Goal: Task Accomplishment & Management: Use online tool/utility

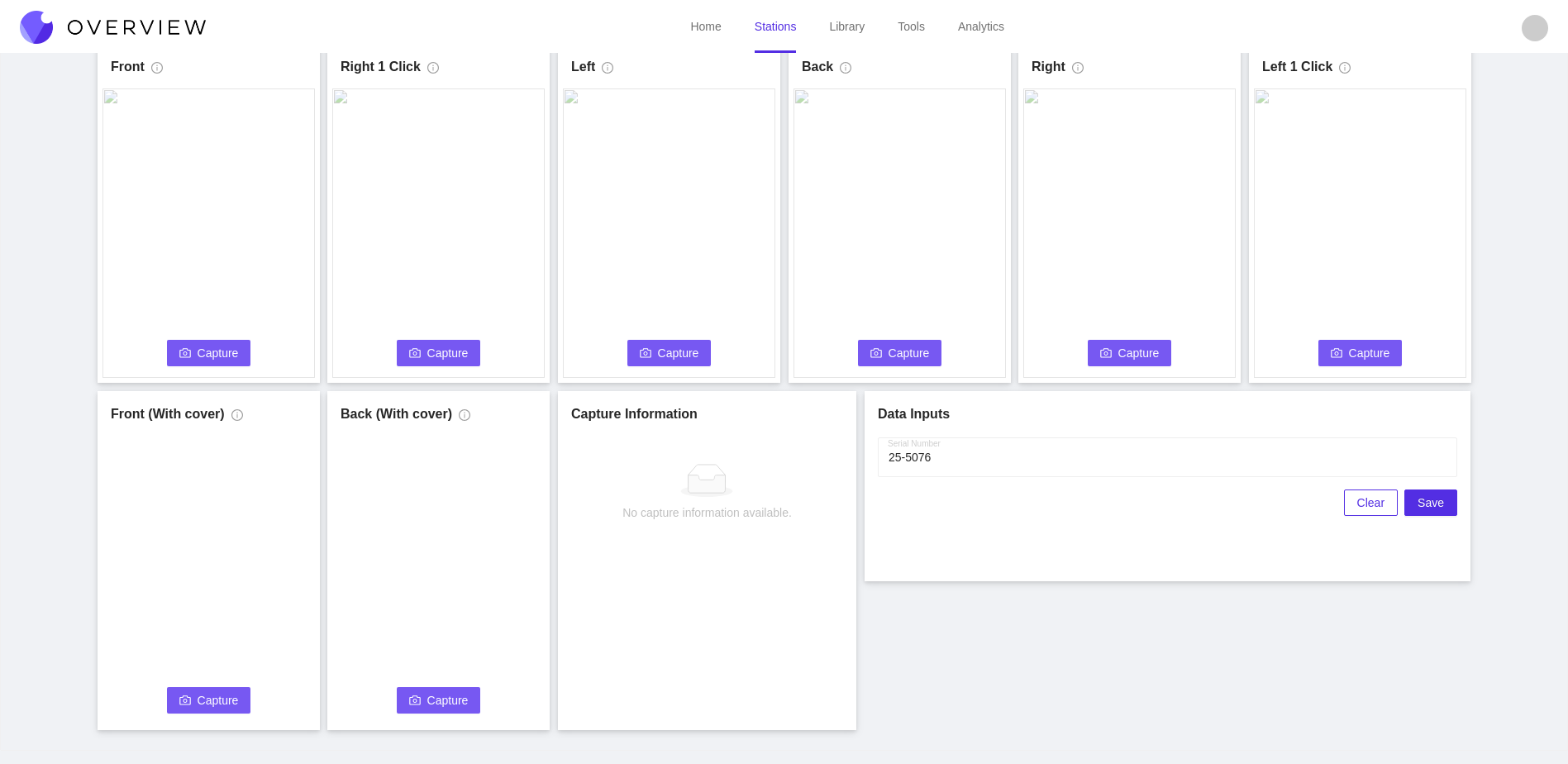
scroll to position [92, 0]
click at [214, 353] on span "Capture" at bounding box center [218, 353] width 42 height 18
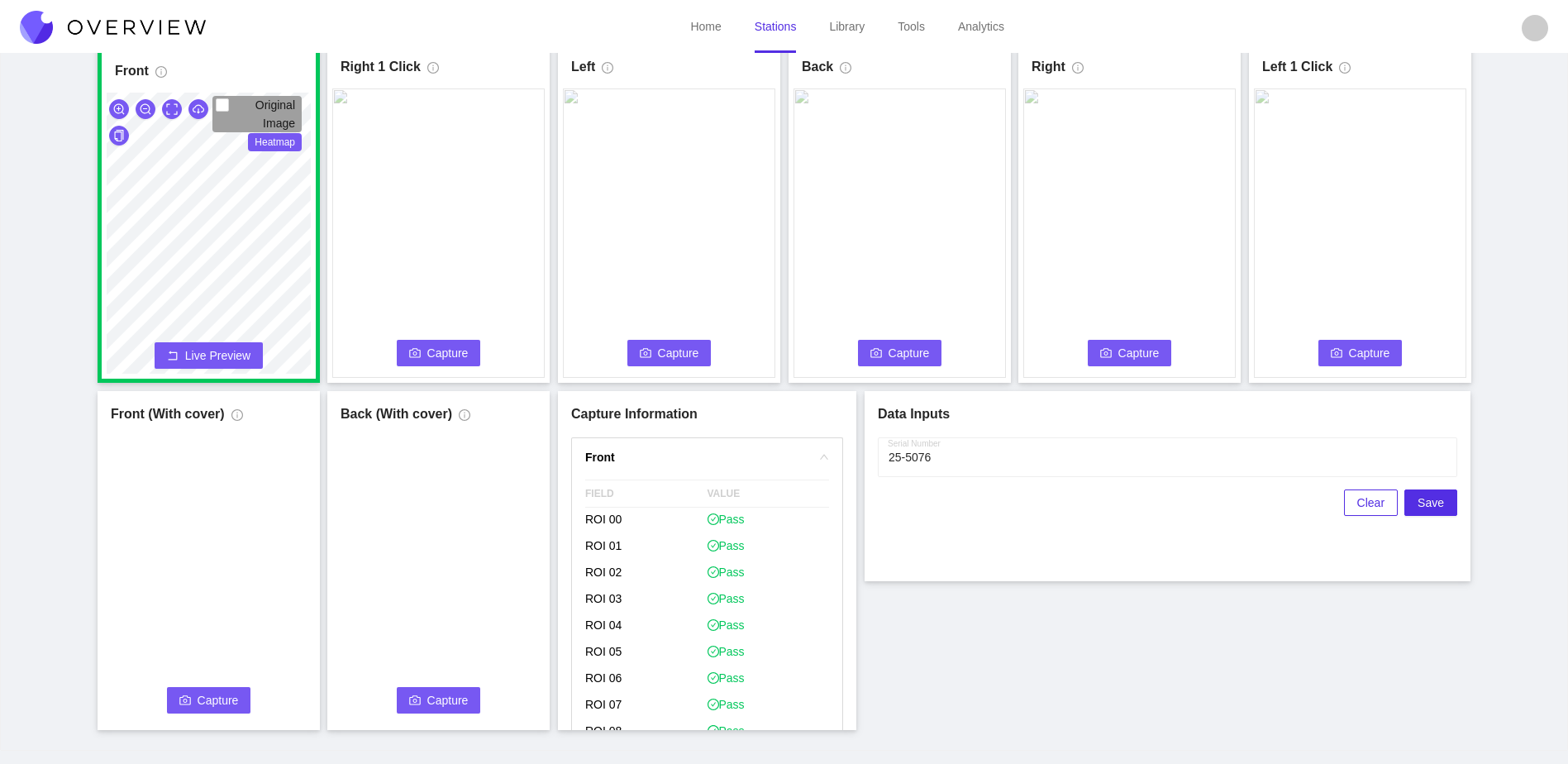
click at [429, 357] on span "Capture" at bounding box center [448, 353] width 42 height 18
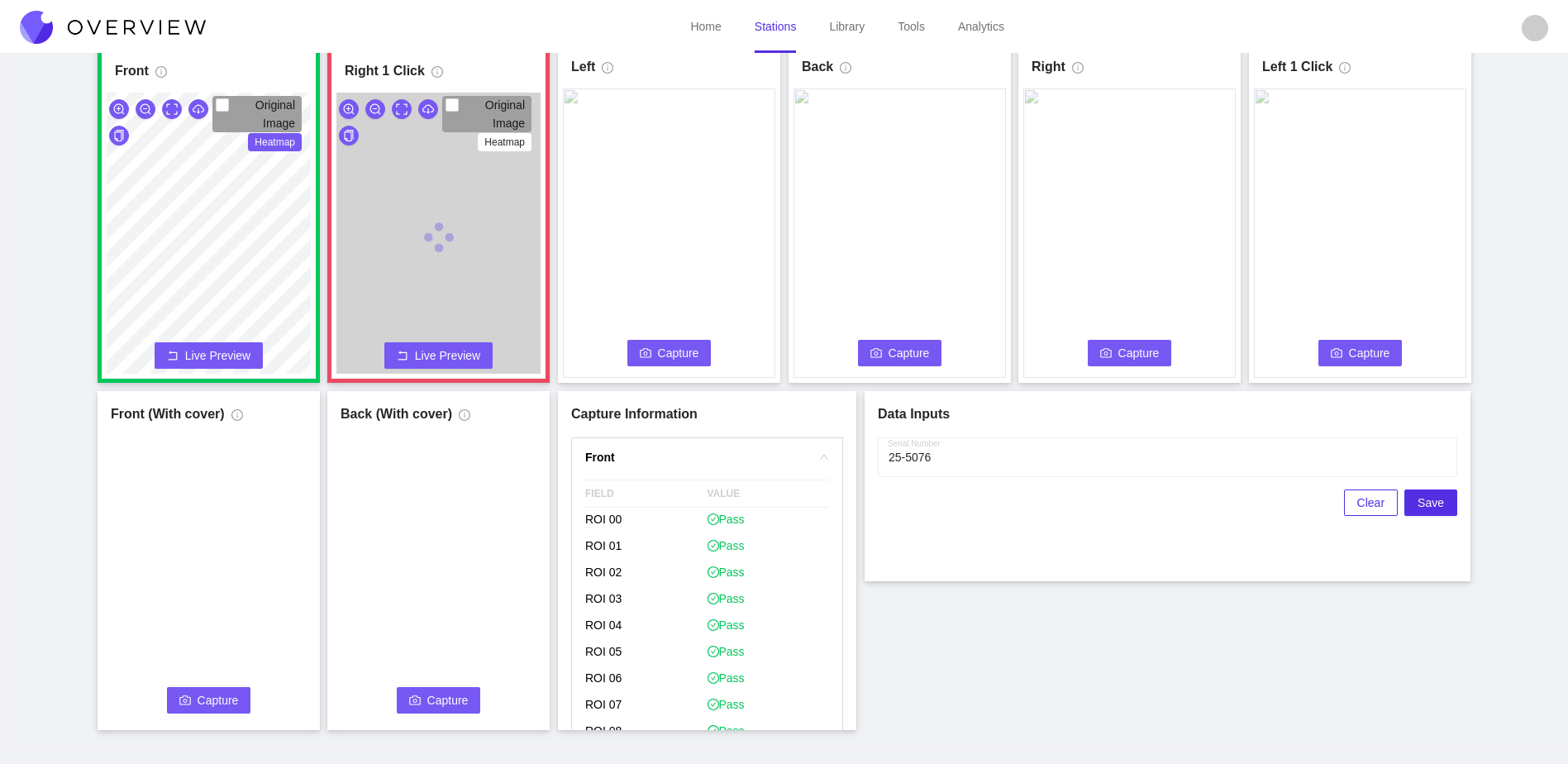
click at [649, 348] on icon "camera" at bounding box center [646, 353] width 11 height 11
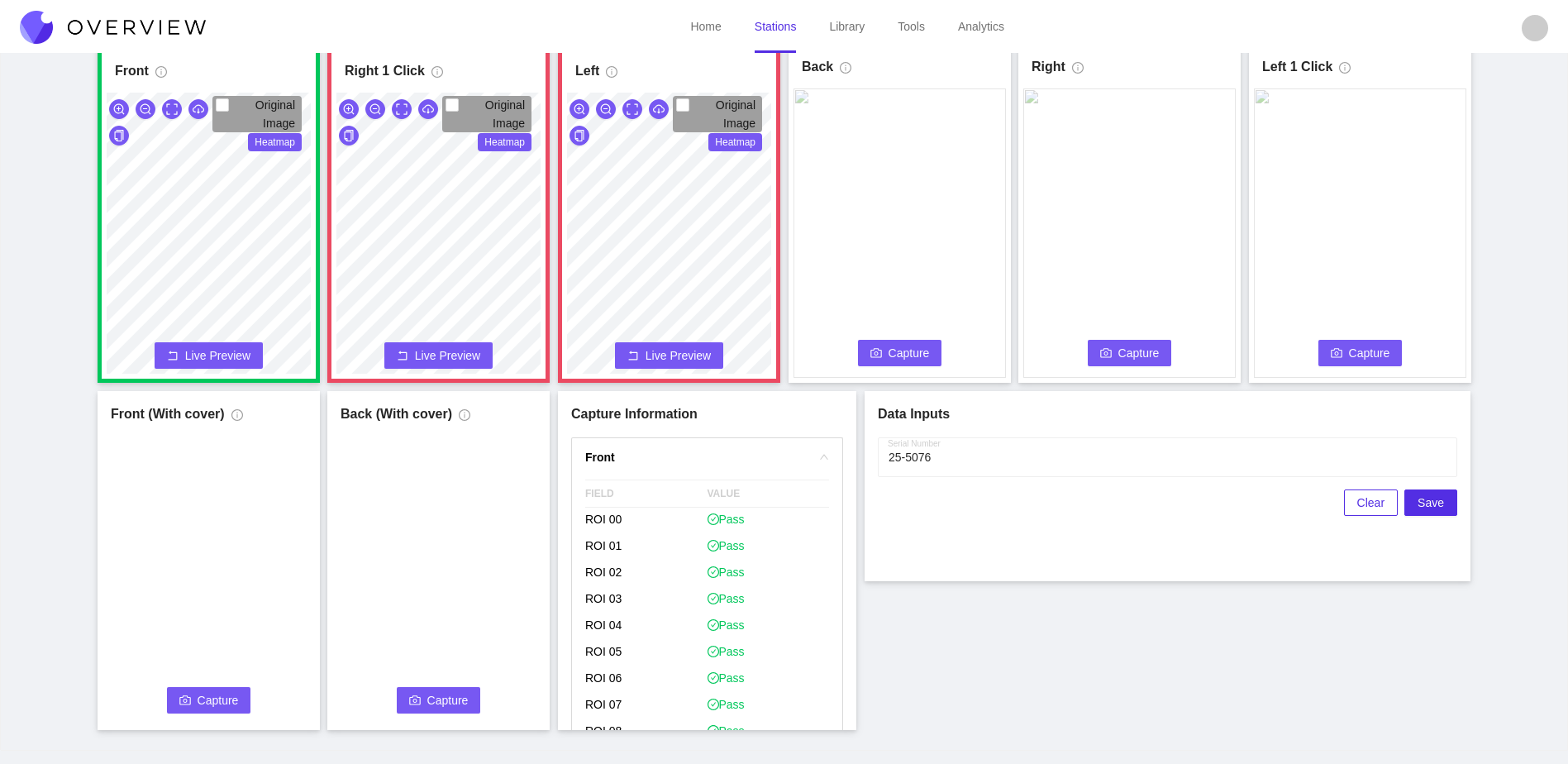
click at [443, 345] on button "Live Preview" at bounding box center [439, 355] width 108 height 27
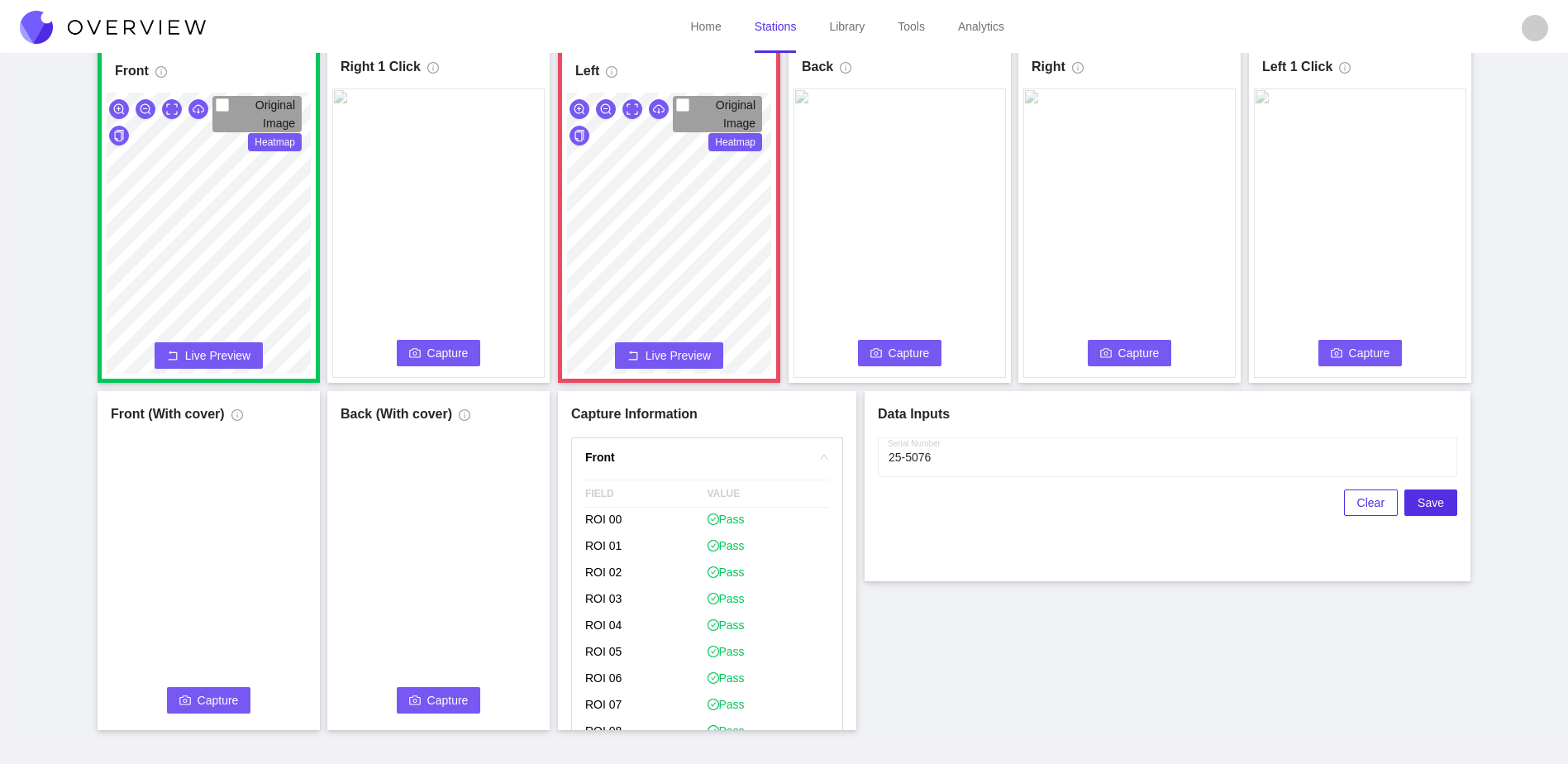
click at [700, 365] on div "Original Image Heatmap Capture Connecting... Please wait for the camera to conn…" at bounding box center [669, 253] width 204 height 321
click at [702, 355] on span "Live Preview" at bounding box center [678, 355] width 66 height 16
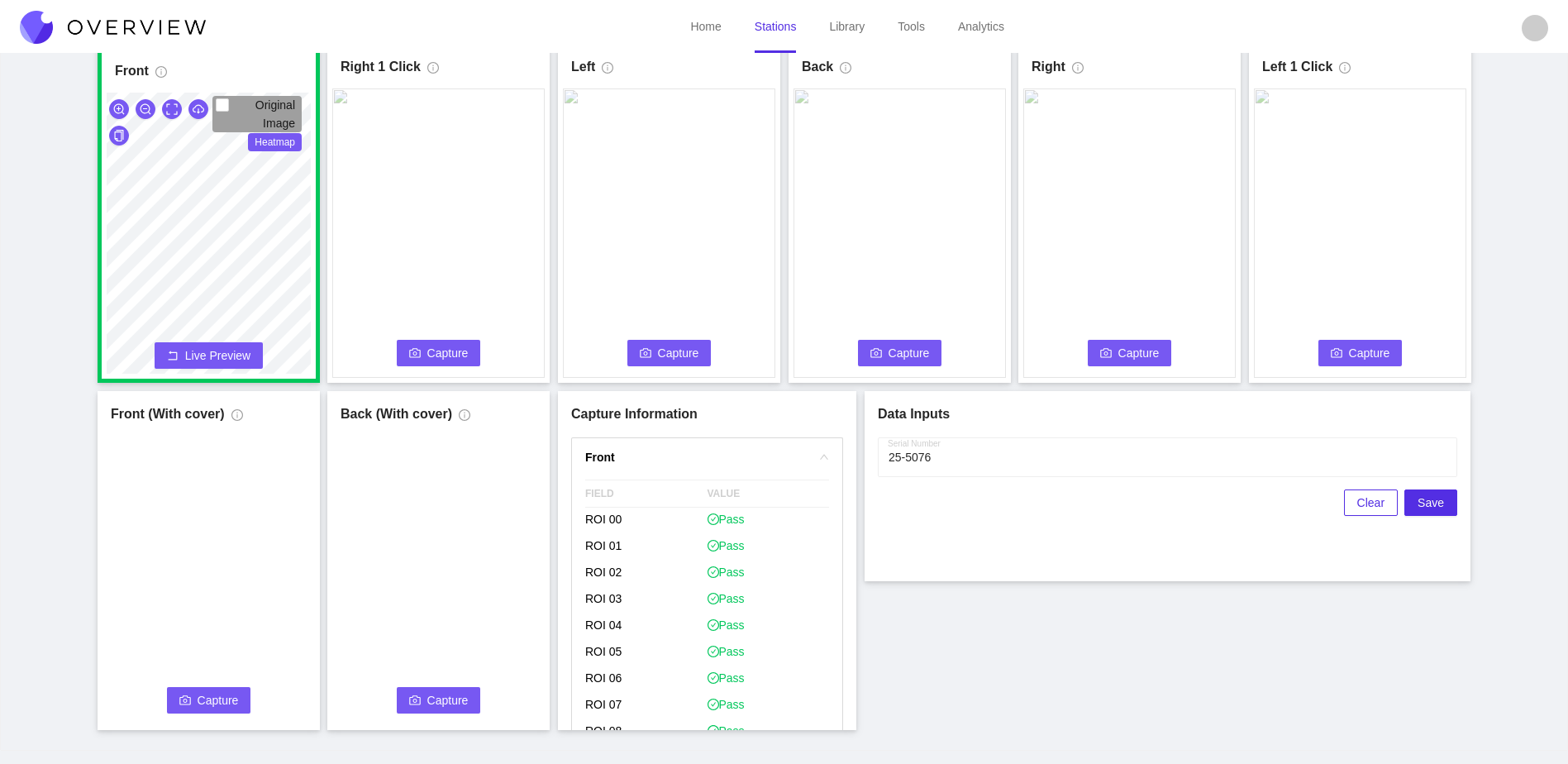
click at [417, 361] on button "Capture" at bounding box center [439, 353] width 85 height 27
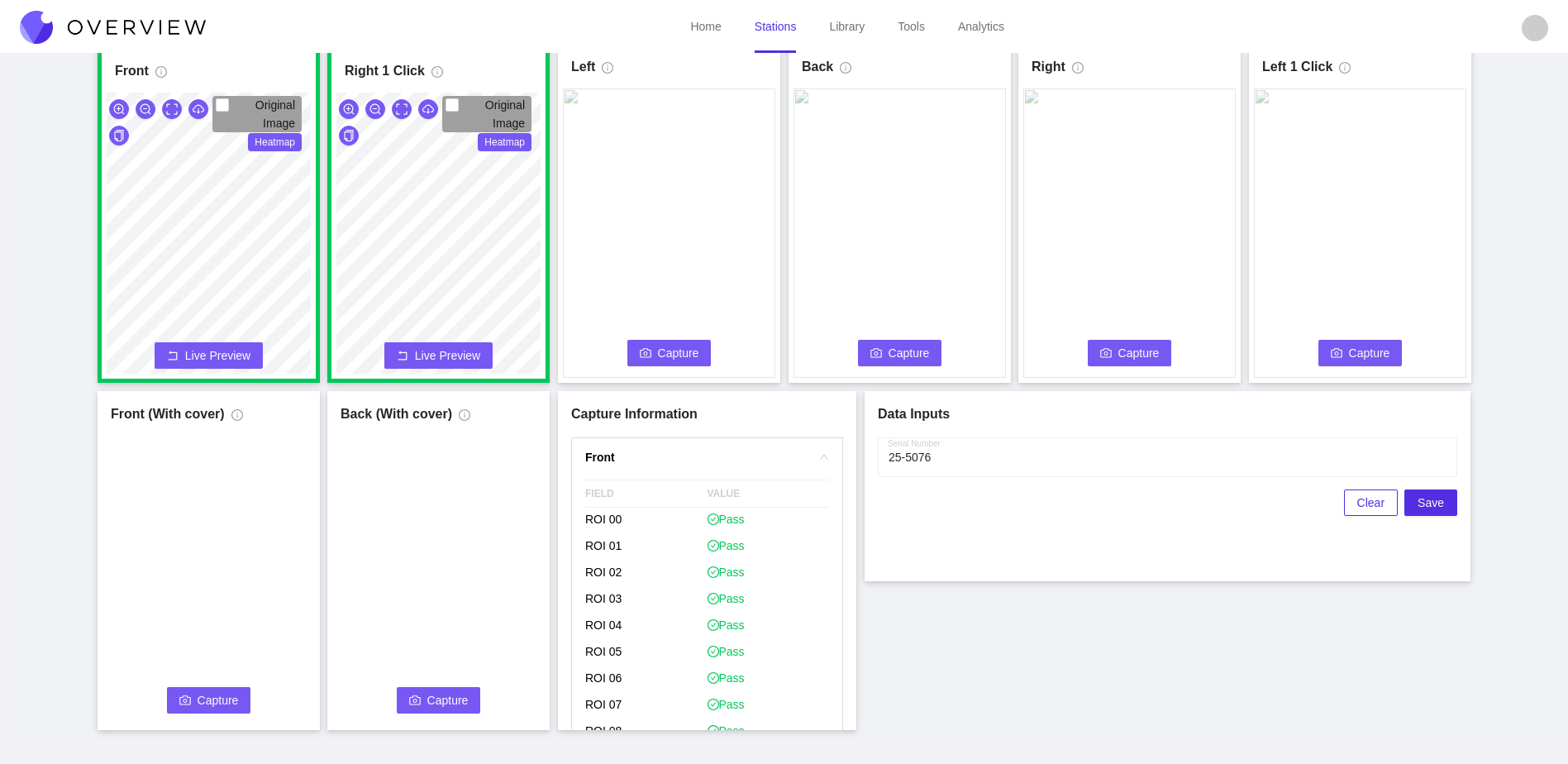
click at [633, 352] on button "Capture" at bounding box center [670, 353] width 85 height 27
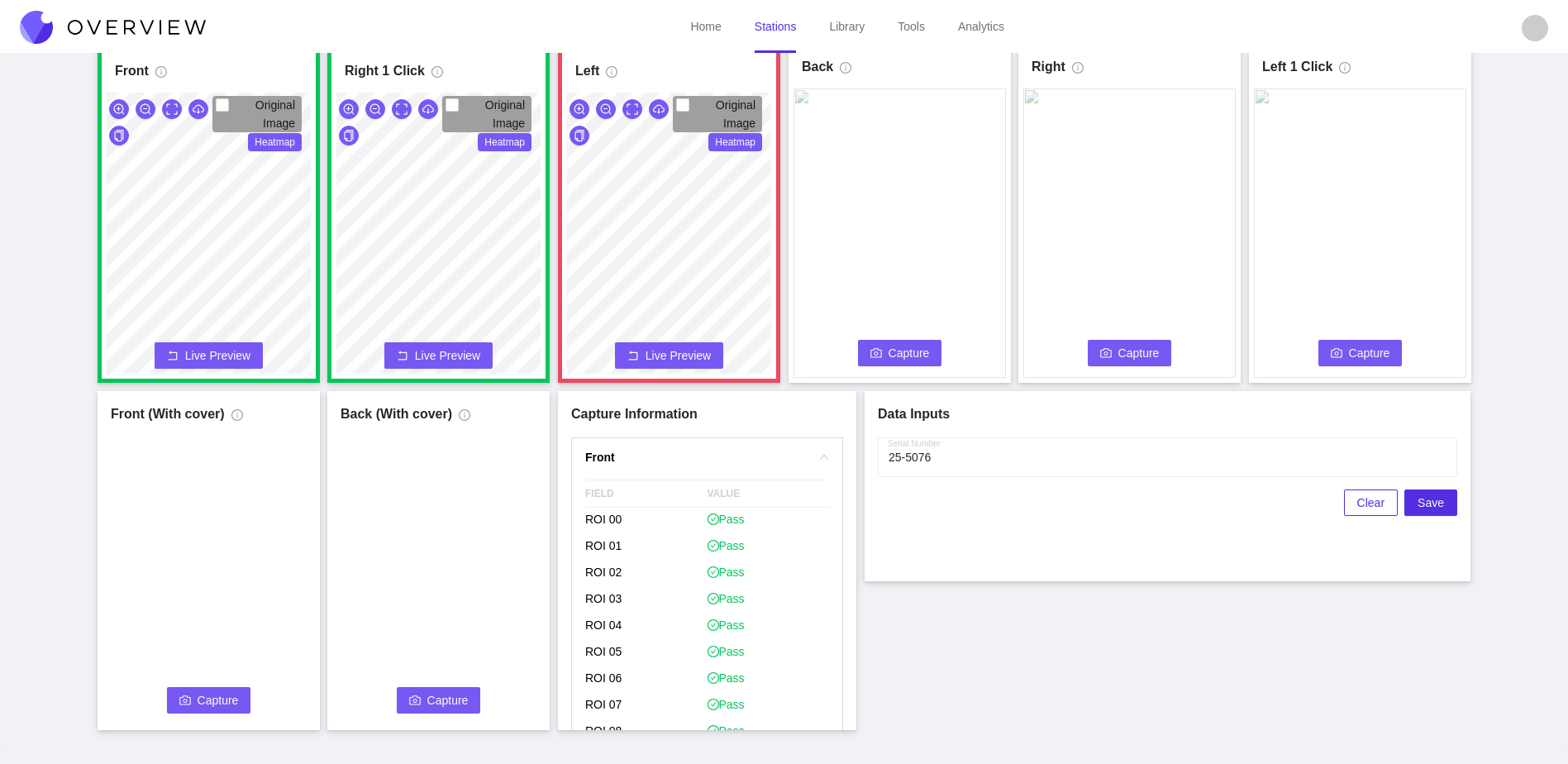
click at [911, 364] on button "Capture" at bounding box center [900, 353] width 85 height 27
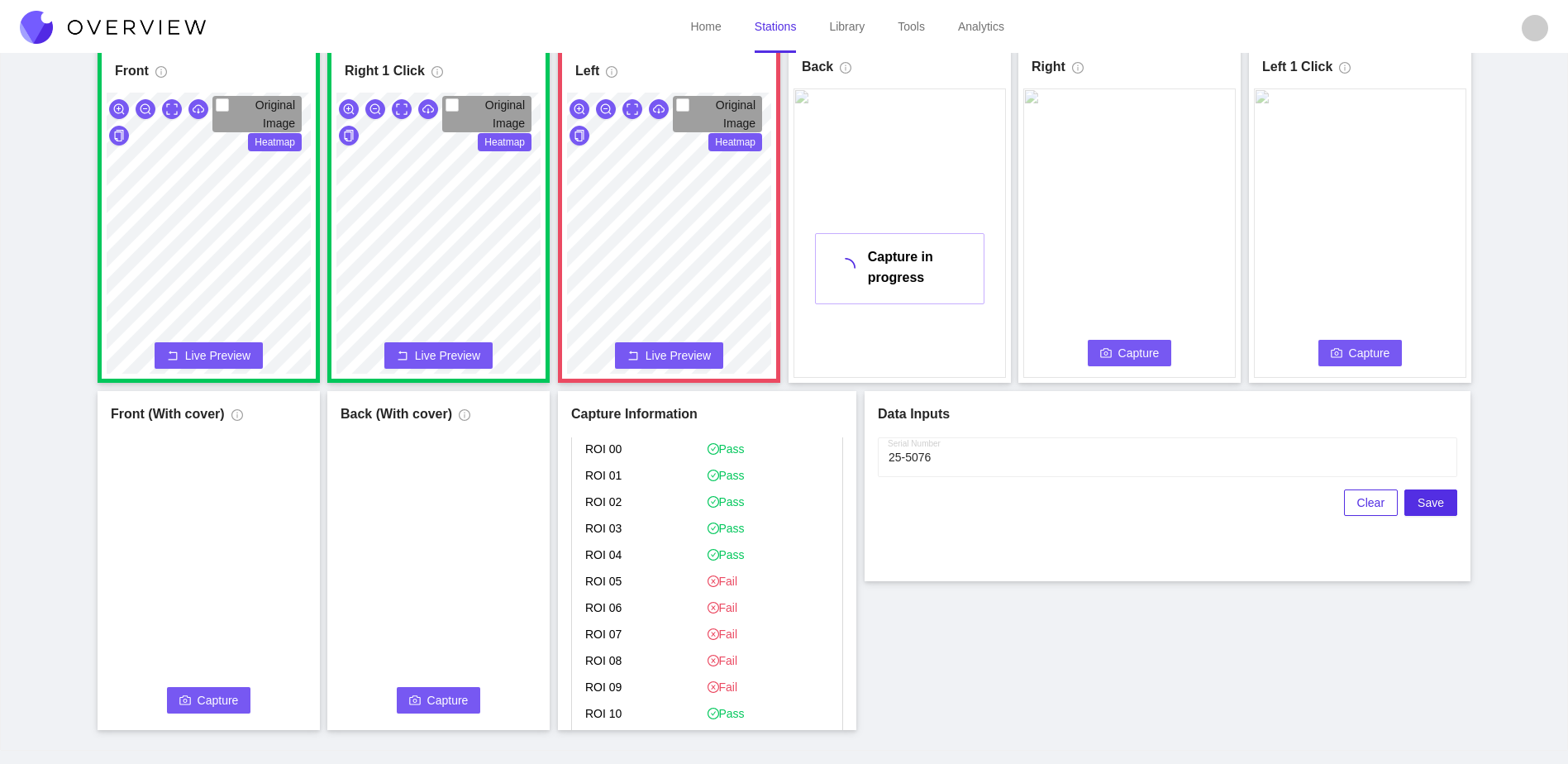
scroll to position [828, 0]
click at [684, 663] on span "Flag if you disagree" at bounding box center [655, 658] width 114 height 16
click at [598, 663] on input "Flag if you disagree" at bounding box center [592, 659] width 13 height 13
checkbox input "true"
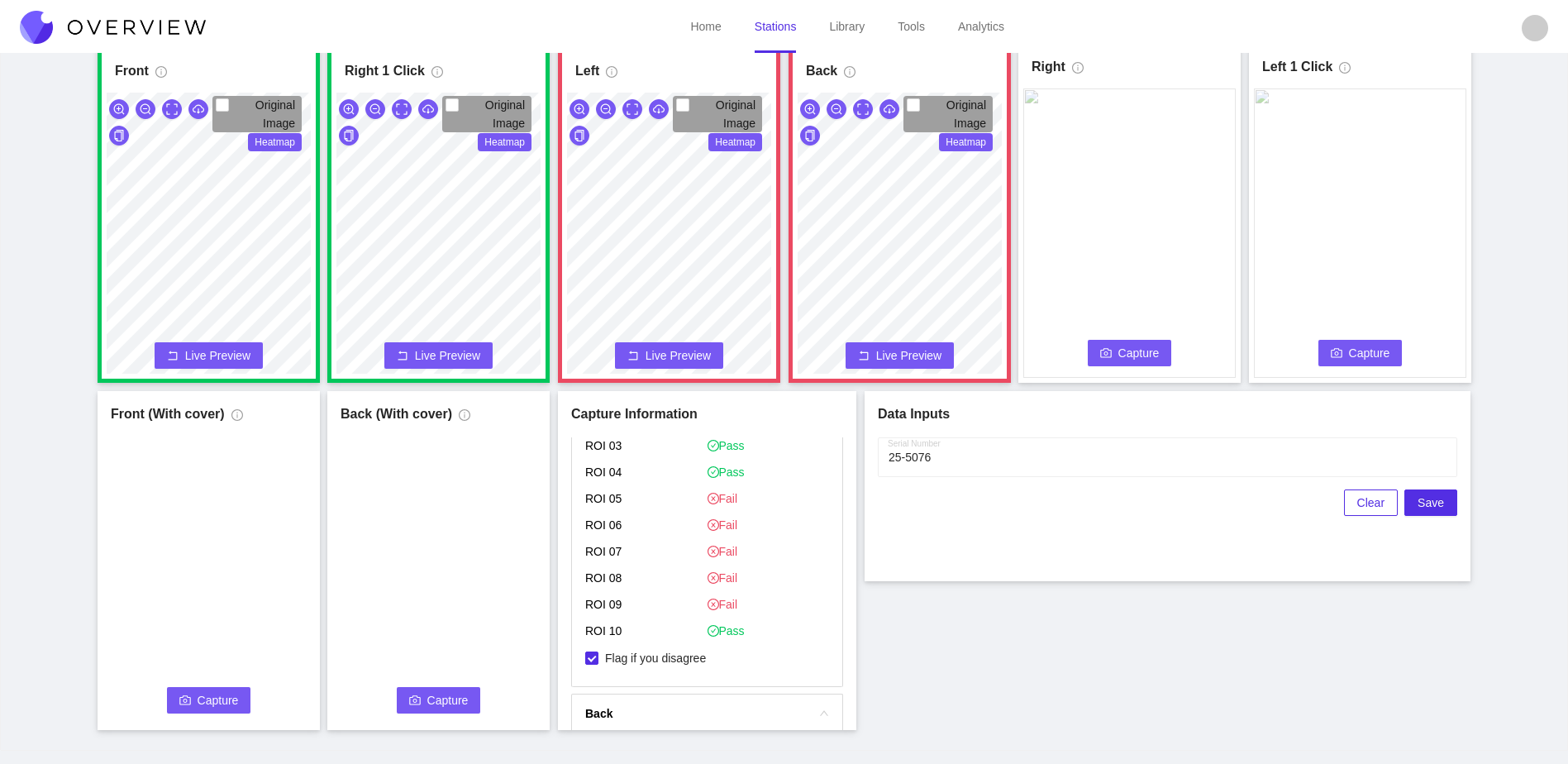
click at [947, 375] on div "Back Original Image Heatmap Capture Connecting... Please wait for the camera to…" at bounding box center [899, 213] width 222 height 339
click at [1110, 353] on icon "camera" at bounding box center [1106, 353] width 11 height 11
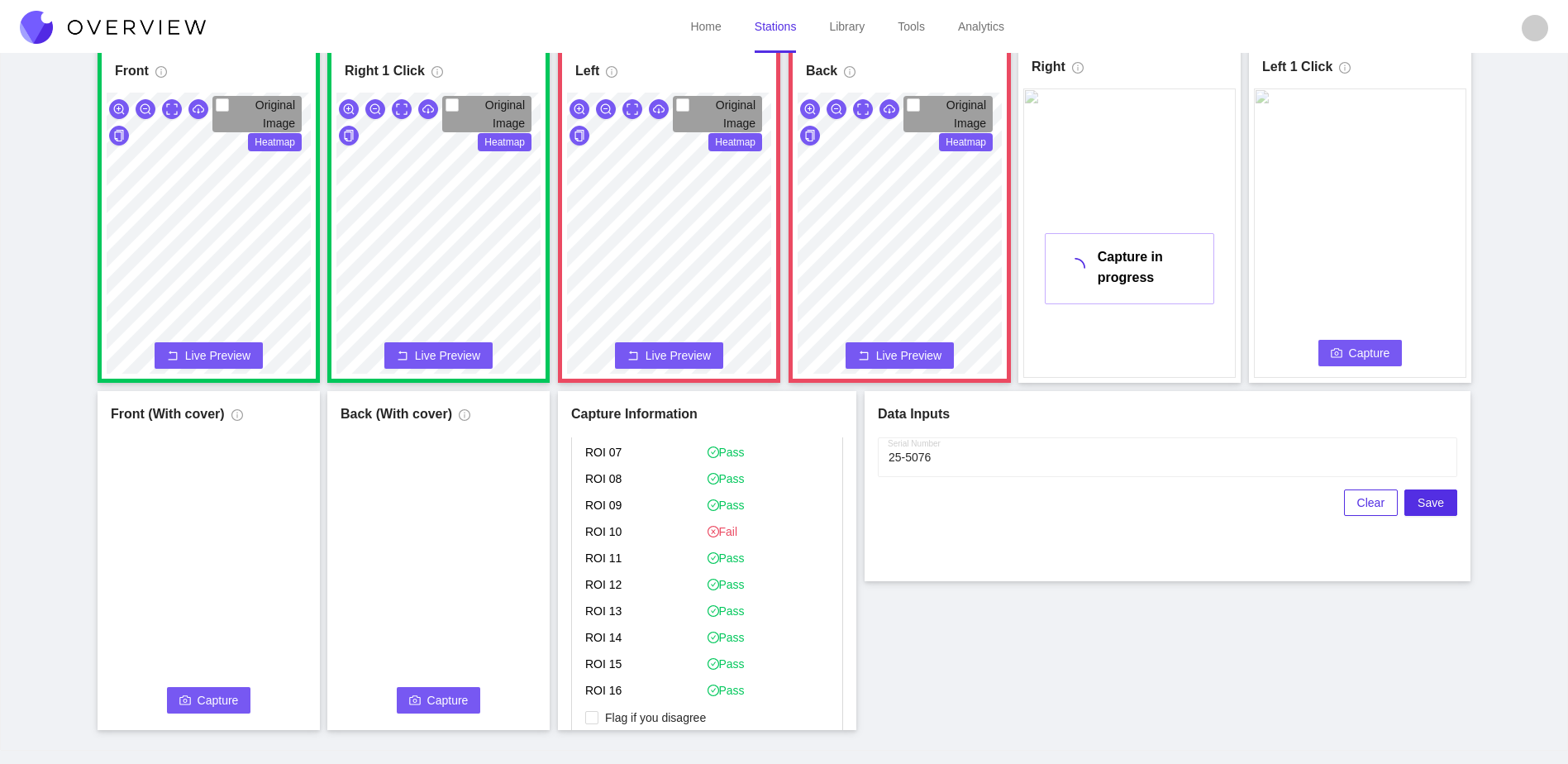
scroll to position [1489, 0]
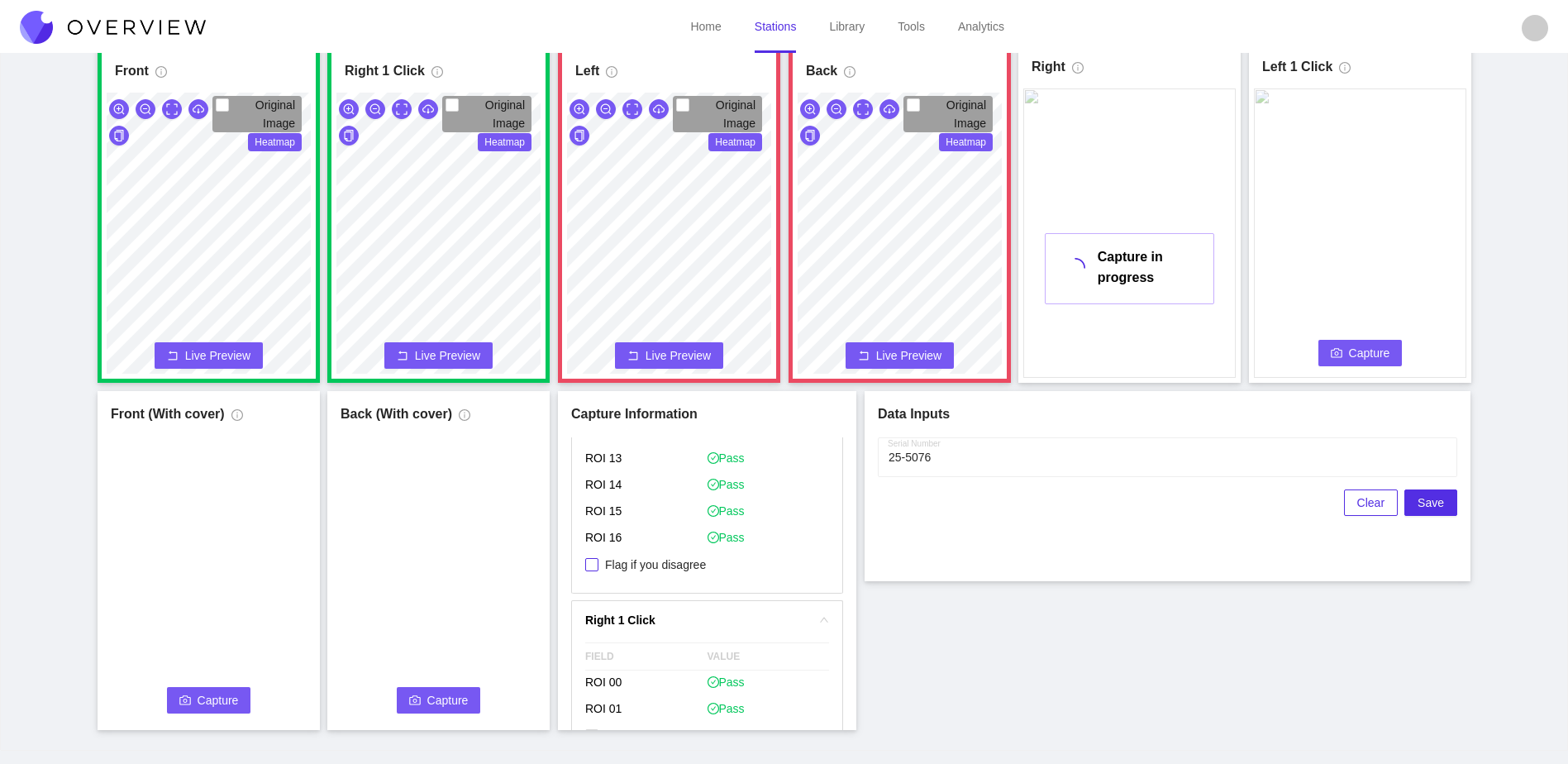
click at [696, 566] on span "Flag if you disagree" at bounding box center [655, 564] width 114 height 16
click at [598, 566] on input "Flag if you disagree" at bounding box center [592, 565] width 13 height 13
checkbox input "true"
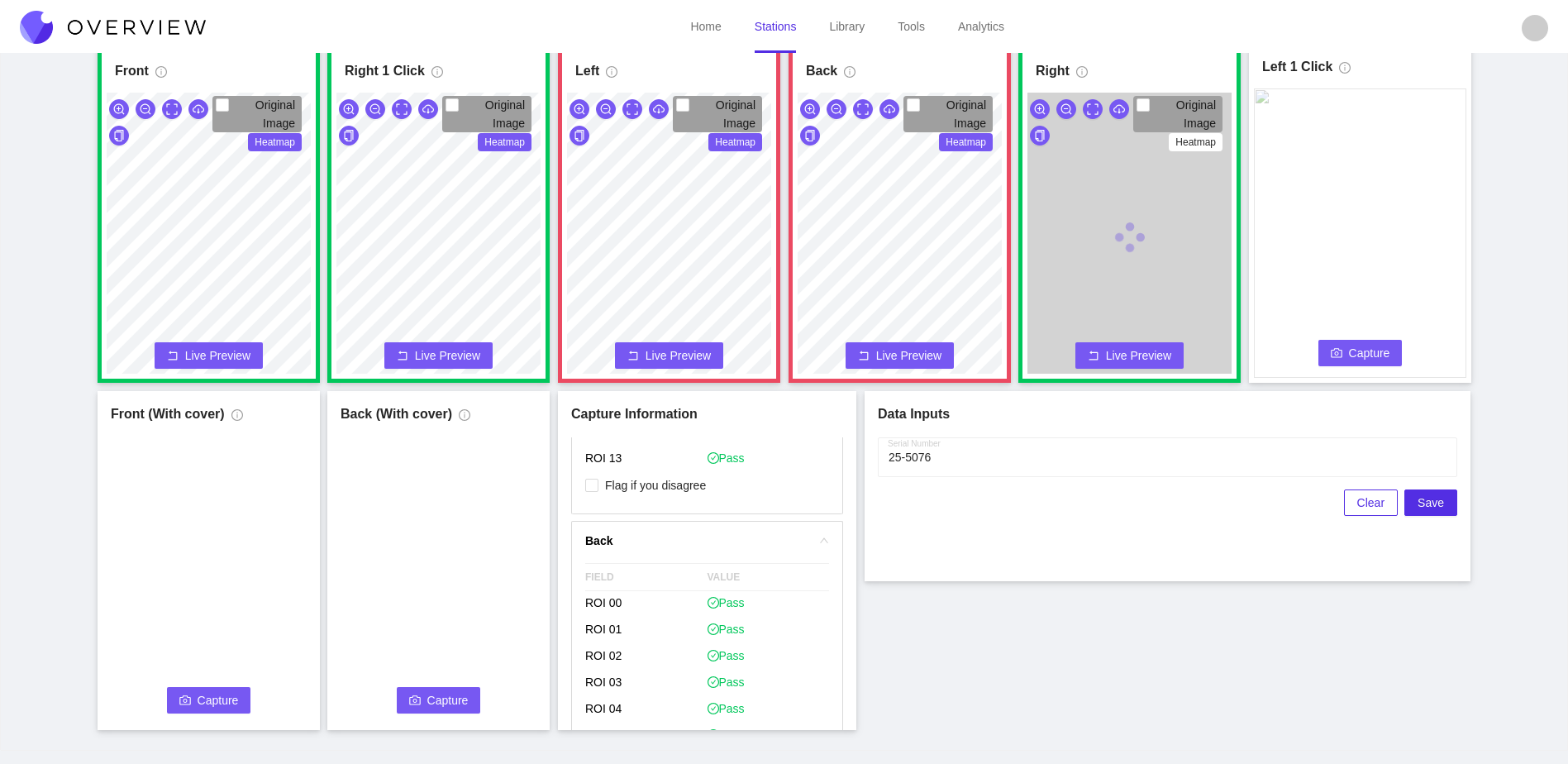
scroll to position [1977, 0]
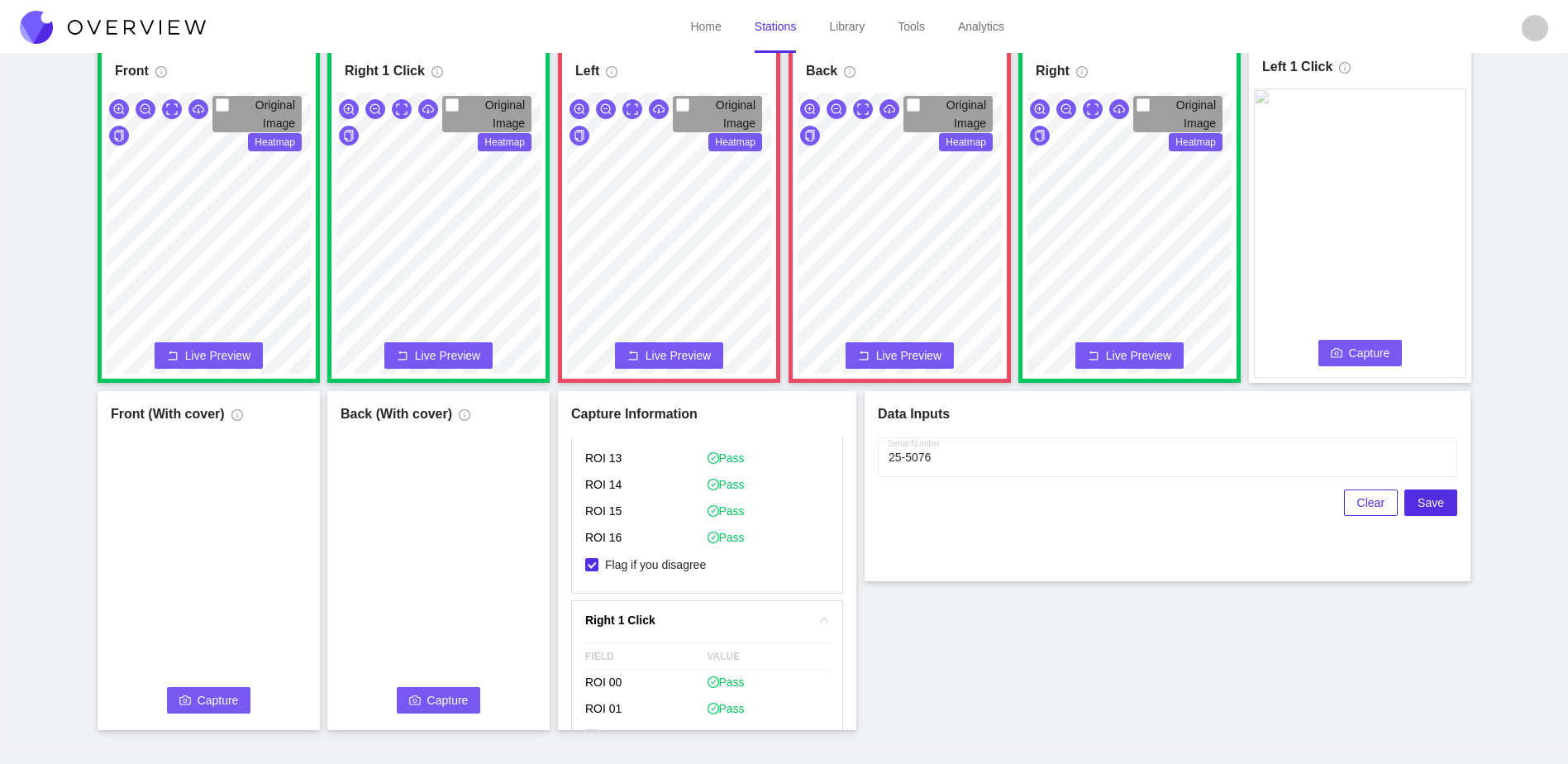
click at [1338, 350] on icon "camera" at bounding box center [1337, 353] width 11 height 11
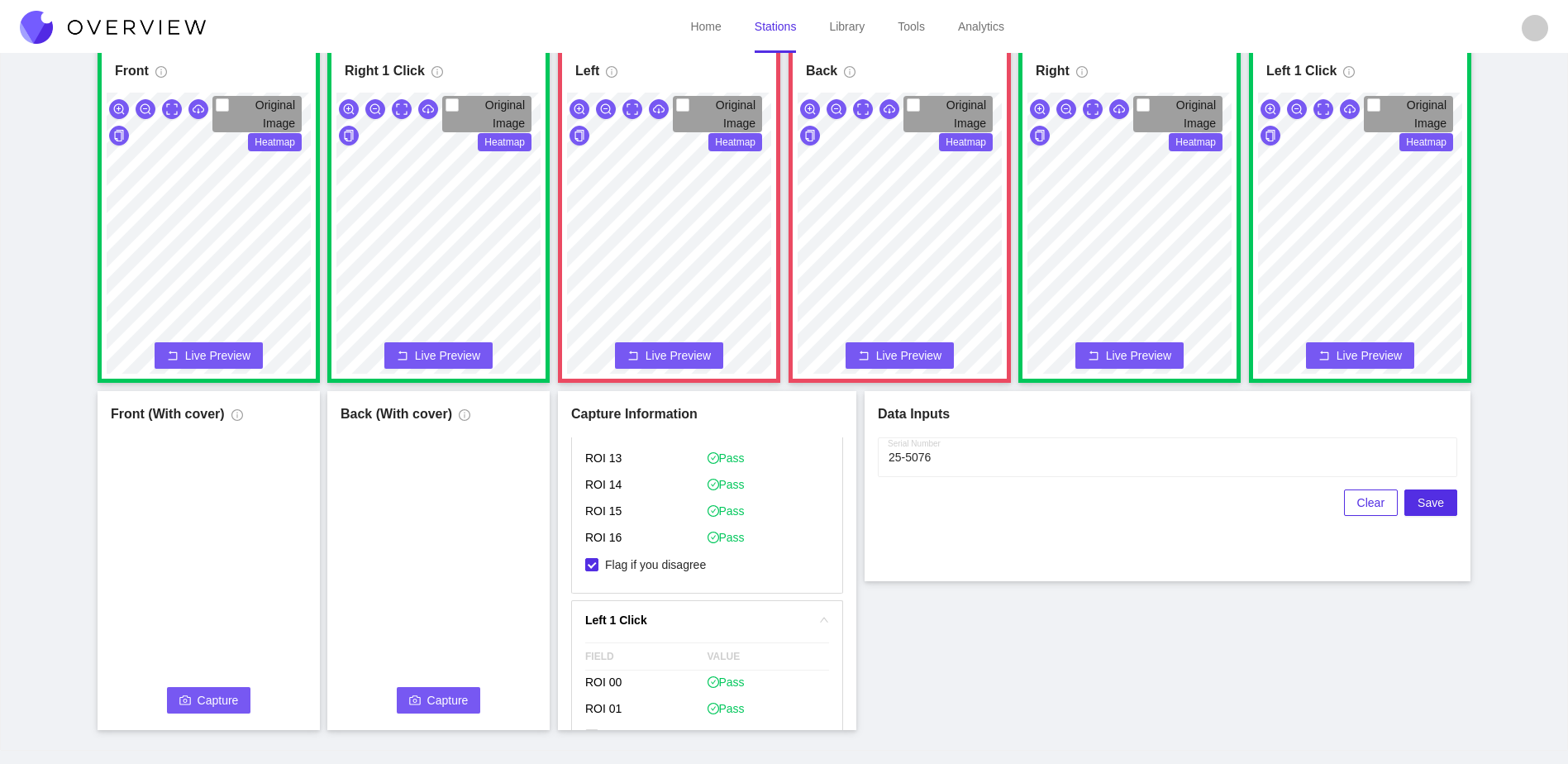
drag, startPoint x: 191, startPoint y: 697, endPoint x: 217, endPoint y: 763, distance: 70.9
click at [219, 673] on html "Home Stations Library Tools Analytics S8 Surgeon S8 Surgeon Last capture [DATE]…" at bounding box center [784, 290] width 1568 height 764
drag, startPoint x: 202, startPoint y: 692, endPoint x: 195, endPoint y: 697, distance: 8.6
click at [195, 697] on button "Capture" at bounding box center [209, 700] width 85 height 27
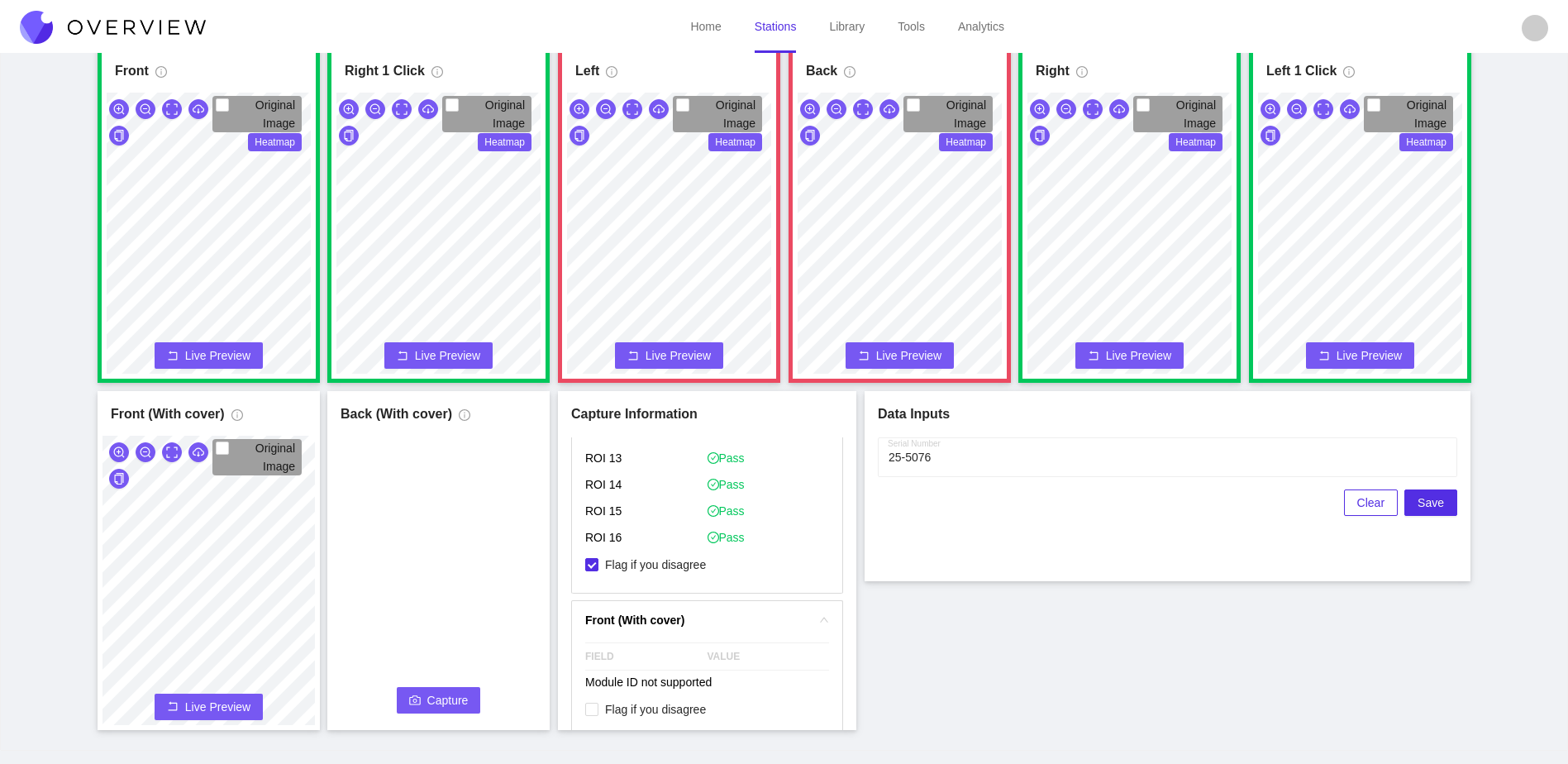
click at [456, 697] on span "Capture" at bounding box center [448, 700] width 42 height 18
